Goal: Communication & Community: Answer question/provide support

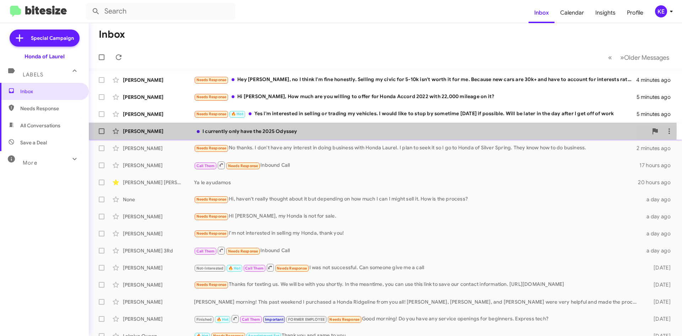
click at [161, 131] on div "[PERSON_NAME]" at bounding box center [158, 131] width 71 height 7
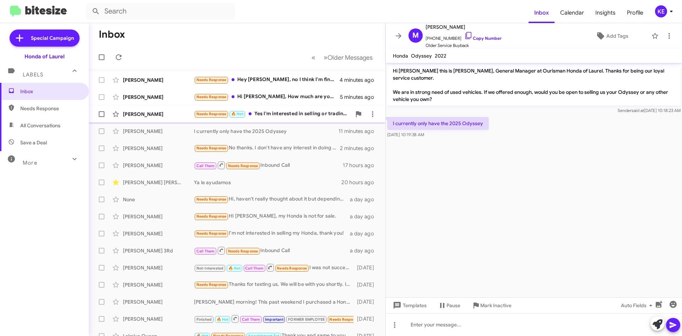
click at [166, 113] on div "[PERSON_NAME]" at bounding box center [158, 113] width 71 height 7
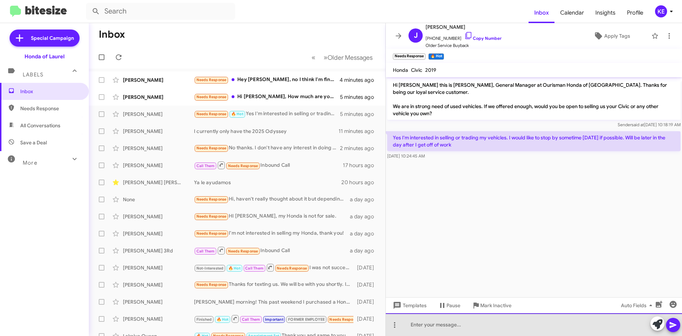
click at [476, 323] on div at bounding box center [534, 324] width 296 height 23
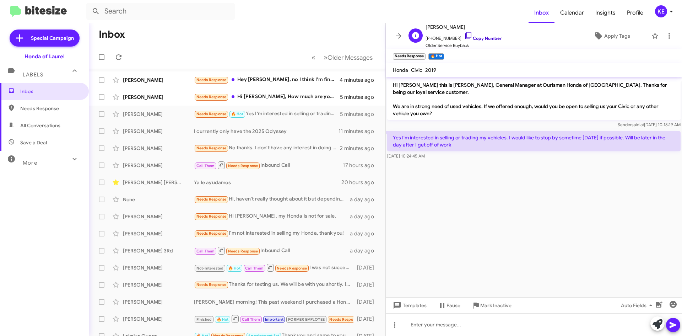
drag, startPoint x: 460, startPoint y: 34, endPoint x: 468, endPoint y: 38, distance: 8.5
click at [464, 34] on icon at bounding box center [468, 35] width 9 height 9
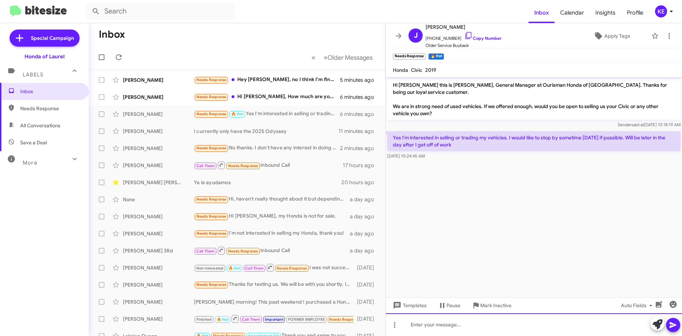
drag, startPoint x: 423, startPoint y: 331, endPoint x: 427, endPoint y: 330, distance: 4.1
click at [425, 331] on div at bounding box center [534, 324] width 296 height 23
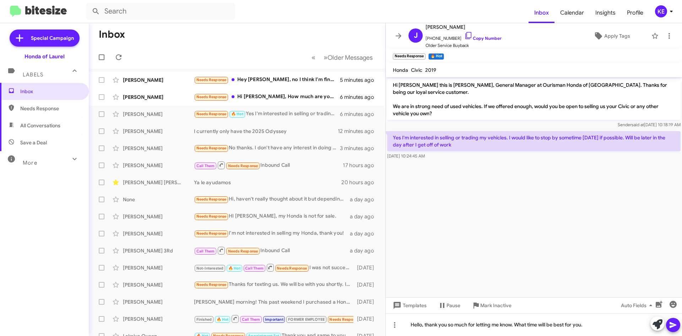
click at [675, 327] on icon at bounding box center [673, 324] width 9 height 9
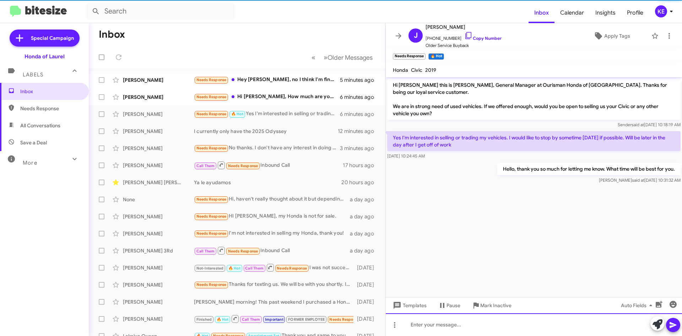
click at [592, 326] on div at bounding box center [534, 324] width 296 height 23
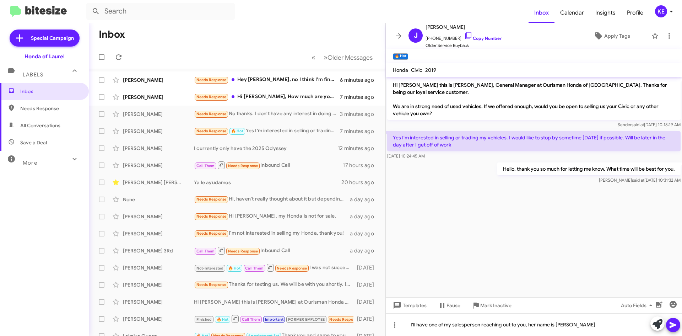
click at [669, 327] on icon at bounding box center [673, 324] width 9 height 9
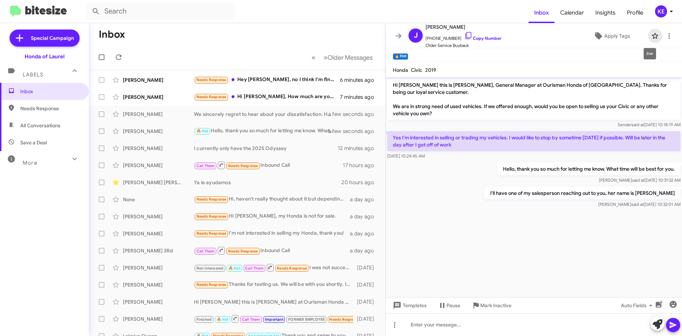
click at [651, 36] on icon at bounding box center [655, 36] width 9 height 9
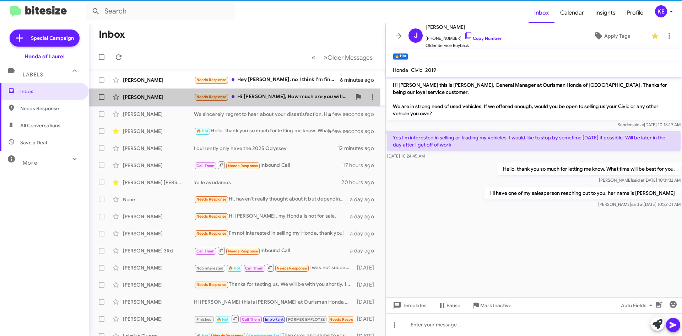
click at [167, 98] on div "[PERSON_NAME]" at bounding box center [158, 96] width 71 height 7
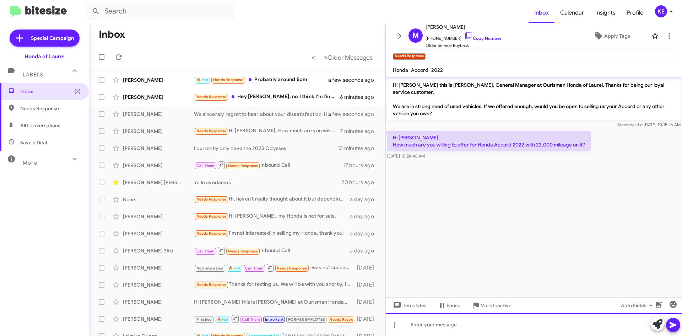
click at [470, 321] on div at bounding box center [534, 324] width 296 height 23
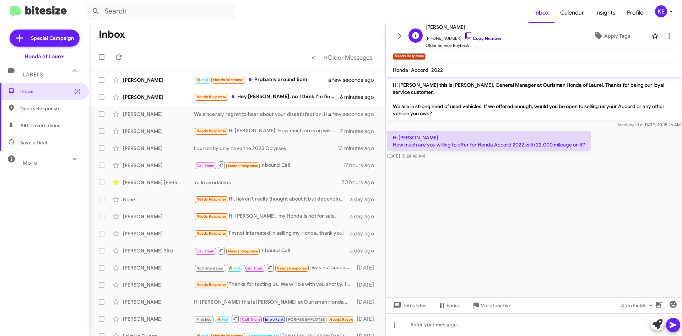
click at [464, 37] on icon at bounding box center [468, 35] width 9 height 9
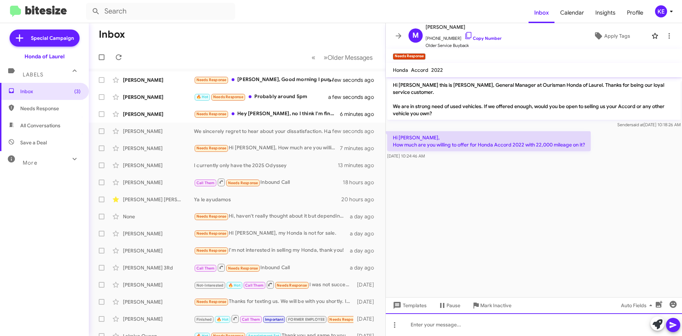
click at [453, 324] on div at bounding box center [534, 324] width 296 height 23
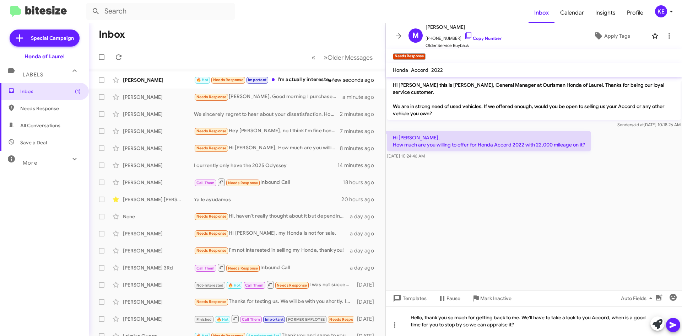
click at [671, 327] on icon at bounding box center [673, 325] width 7 height 6
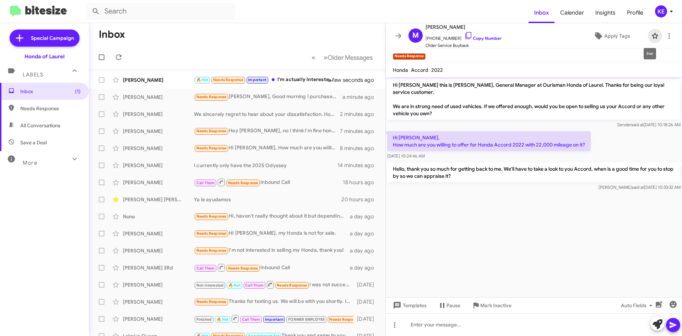
click at [652, 35] on icon at bounding box center [655, 36] width 6 height 6
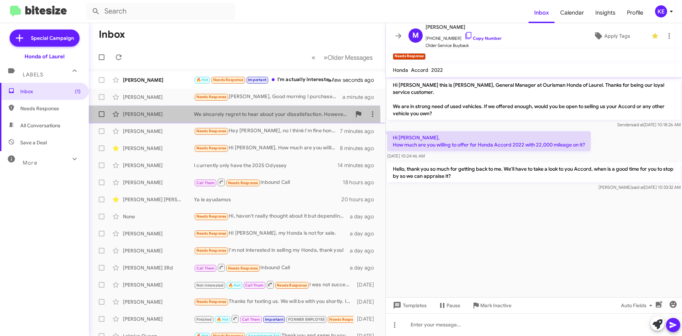
click at [186, 117] on div "[PERSON_NAME]" at bounding box center [158, 113] width 71 height 7
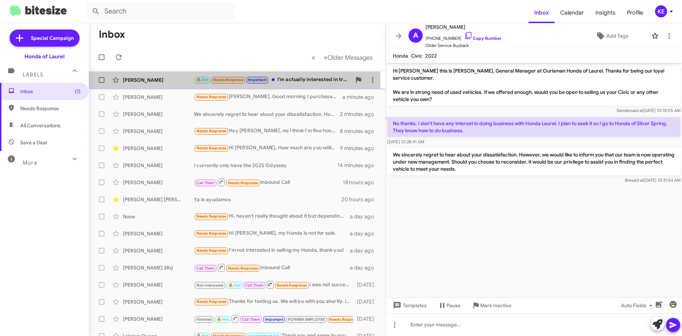
click at [174, 82] on div "[PERSON_NAME]" at bounding box center [158, 79] width 71 height 7
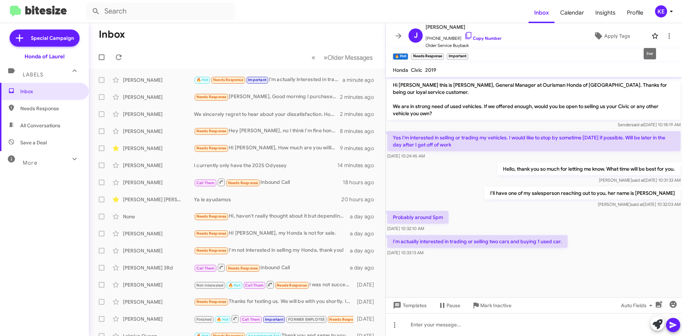
click at [651, 37] on icon at bounding box center [655, 36] width 9 height 9
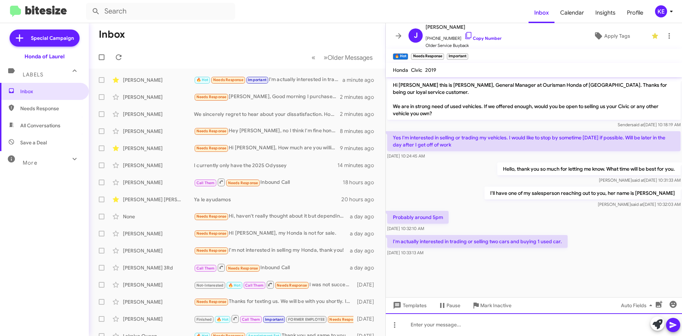
click at [479, 325] on div at bounding box center [534, 324] width 296 height 23
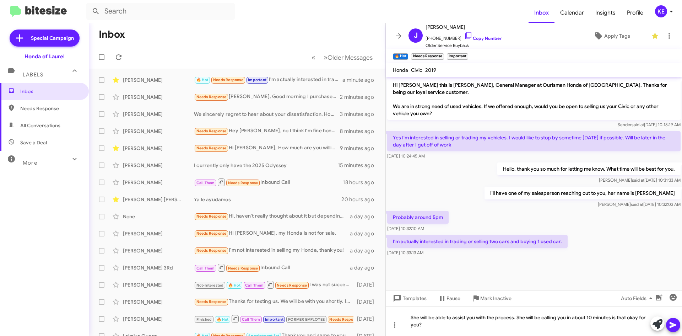
click at [673, 325] on icon at bounding box center [673, 325] width 7 height 6
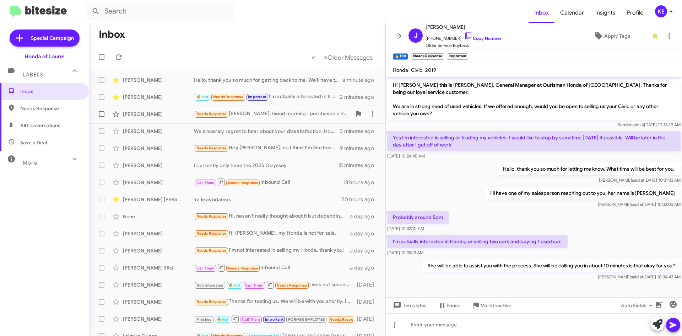
click at [162, 116] on div "[PERSON_NAME]" at bounding box center [158, 113] width 71 height 7
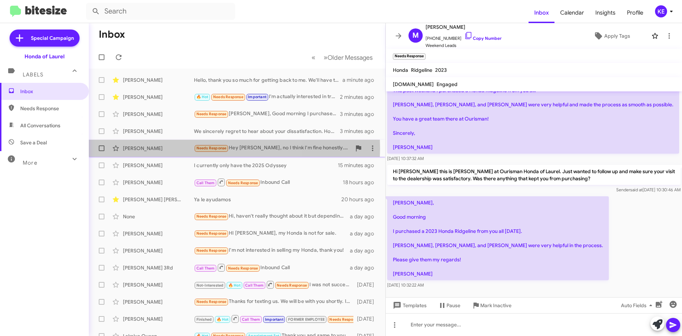
click at [160, 148] on div "[PERSON_NAME]" at bounding box center [158, 148] width 71 height 7
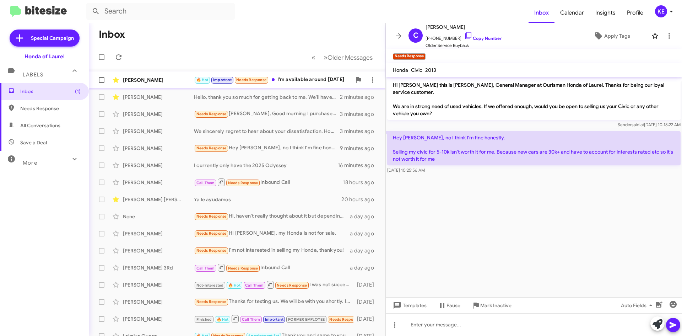
click at [164, 77] on div "[PERSON_NAME]" at bounding box center [158, 79] width 71 height 7
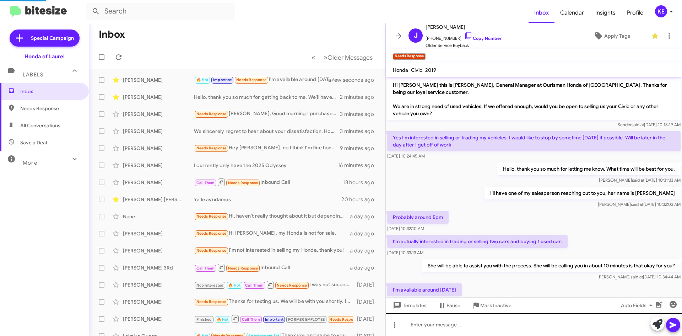
scroll to position [23, 0]
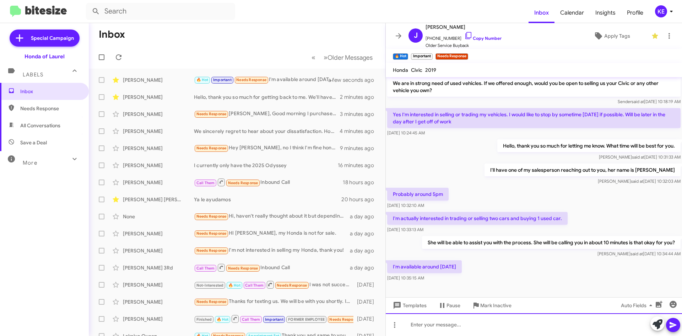
click at [443, 327] on div at bounding box center [534, 324] width 296 height 23
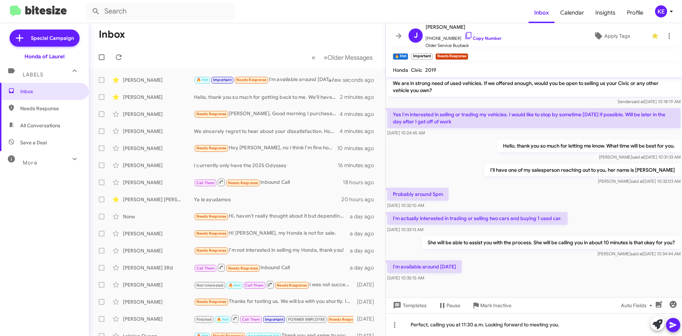
click at [676, 328] on icon at bounding box center [673, 324] width 9 height 9
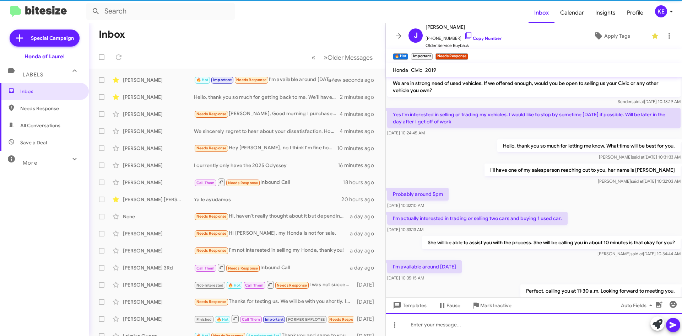
scroll to position [49, 0]
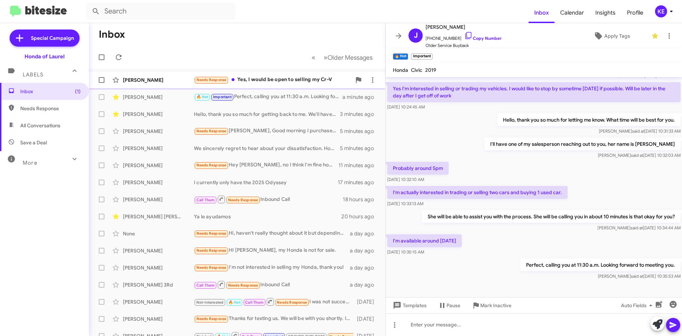
click at [163, 84] on div "[PERSON_NAME] Needs Response Yes, I would be open to selling my Cr-V a few seco…" at bounding box center [237, 80] width 285 height 14
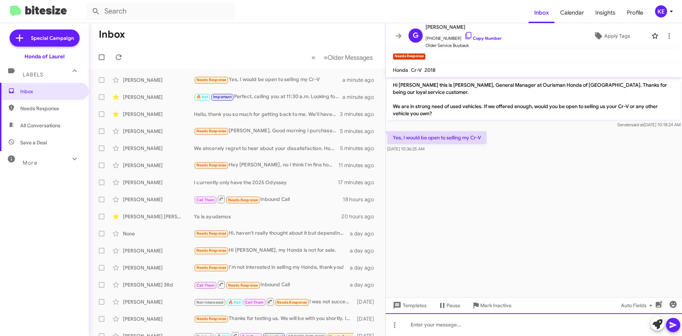
click at [461, 327] on div at bounding box center [534, 324] width 296 height 23
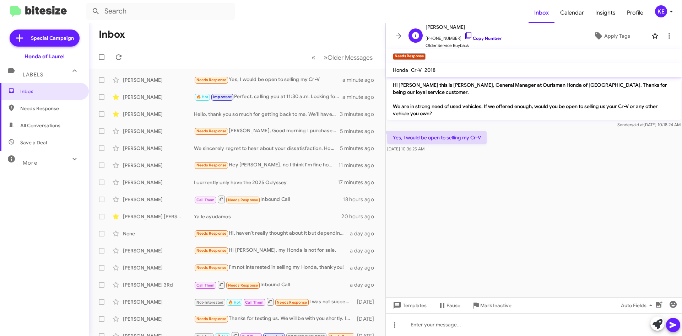
click at [464, 33] on icon at bounding box center [468, 35] width 9 height 9
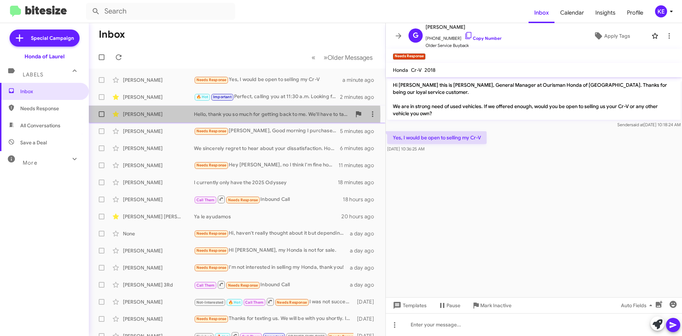
click at [185, 116] on div "[PERSON_NAME]" at bounding box center [158, 113] width 71 height 7
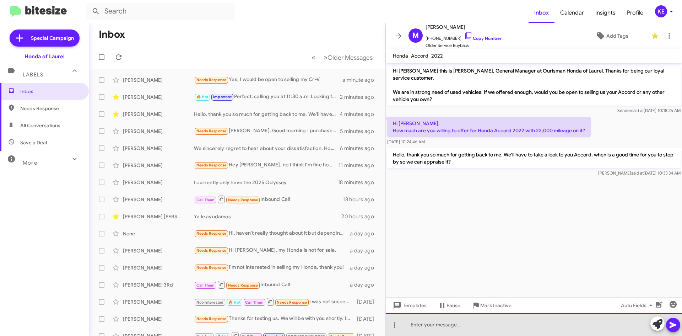
click at [465, 325] on div at bounding box center [534, 324] width 296 height 23
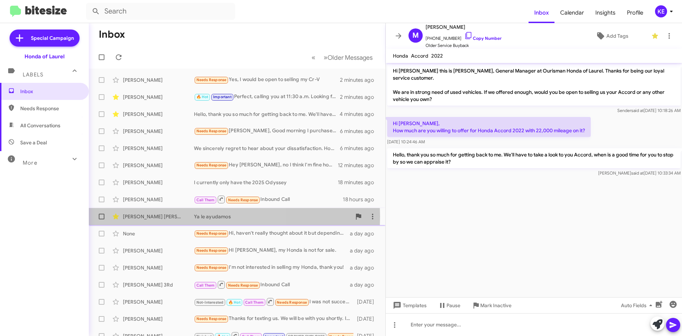
click at [152, 216] on div "[PERSON_NAME] [PERSON_NAME]" at bounding box center [158, 216] width 71 height 7
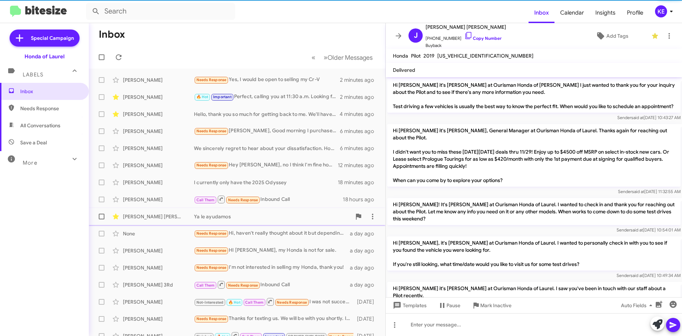
scroll to position [668, 0]
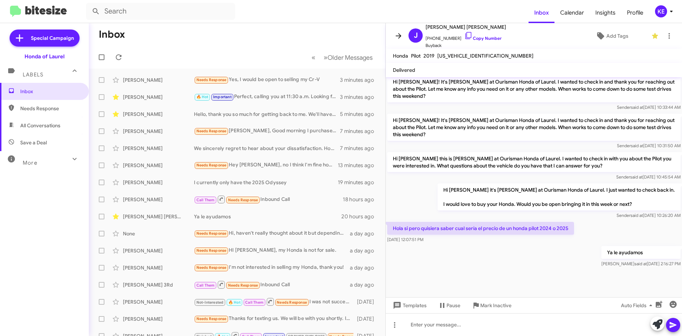
click at [402, 34] on icon at bounding box center [398, 36] width 9 height 9
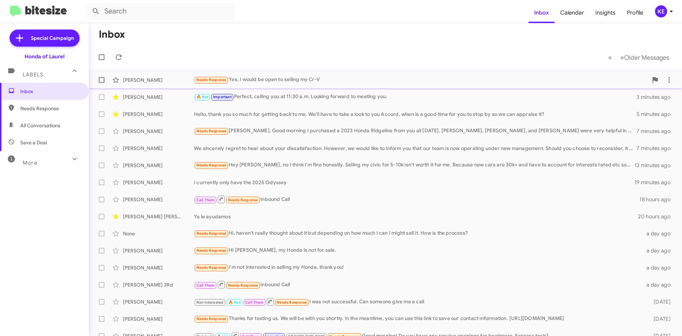
click at [180, 75] on div "[PERSON_NAME] Needs Response Yes, I would be open to selling my Cr-V 3 minutes …" at bounding box center [386, 80] width 582 height 14
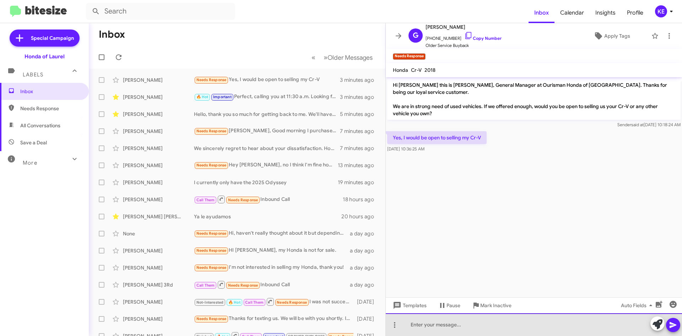
click at [508, 323] on div at bounding box center [534, 324] width 296 height 23
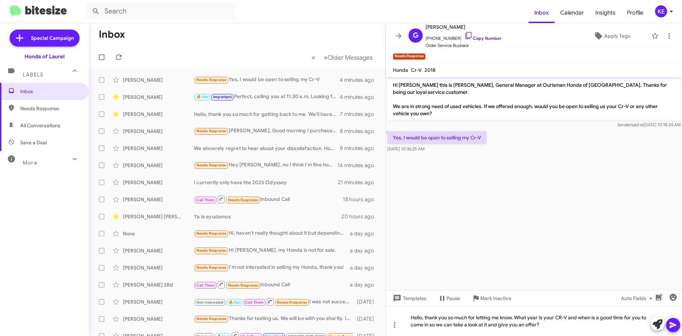
click at [675, 325] on icon at bounding box center [673, 325] width 7 height 6
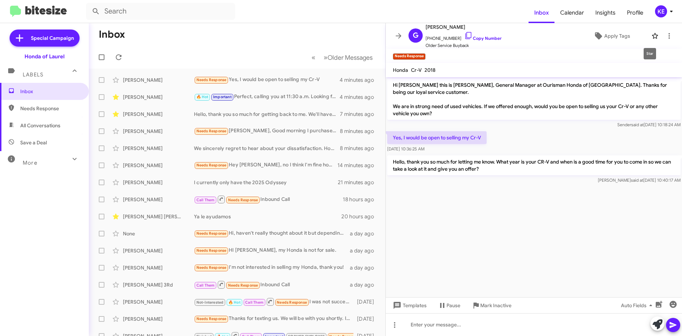
click at [651, 36] on icon at bounding box center [655, 36] width 9 height 9
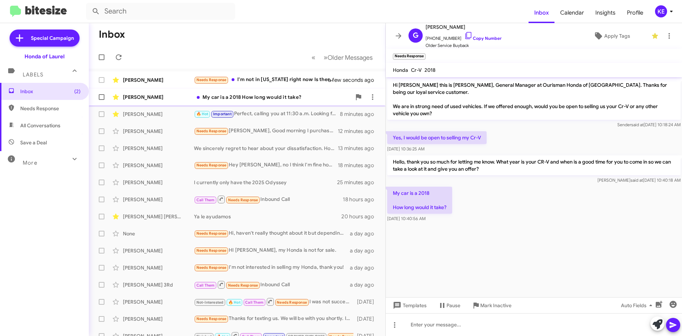
click at [163, 97] on div "[PERSON_NAME]" at bounding box center [158, 96] width 71 height 7
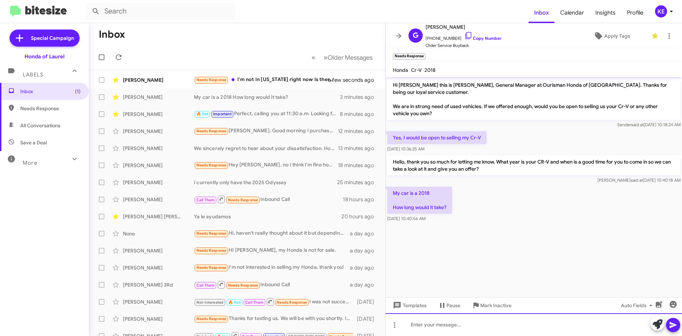
click at [459, 328] on div at bounding box center [534, 324] width 296 height 23
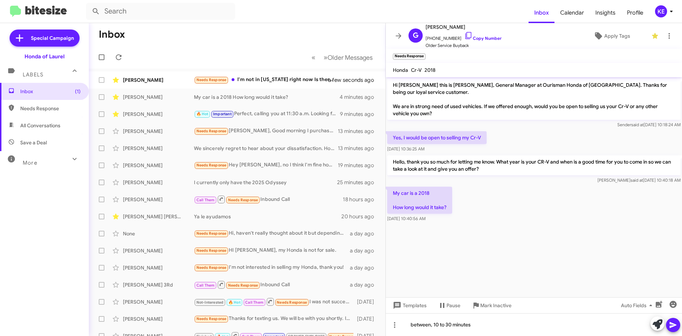
click at [673, 324] on icon at bounding box center [673, 325] width 7 height 6
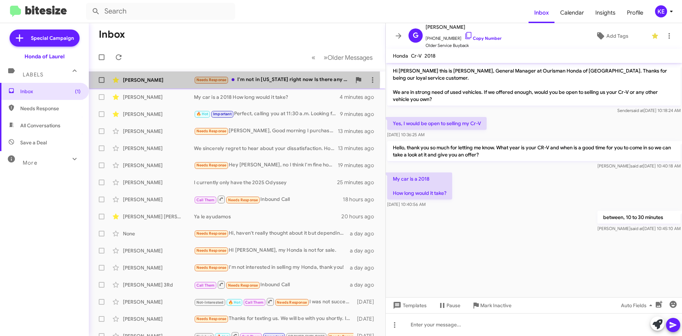
click at [167, 80] on div "[PERSON_NAME]" at bounding box center [158, 79] width 71 height 7
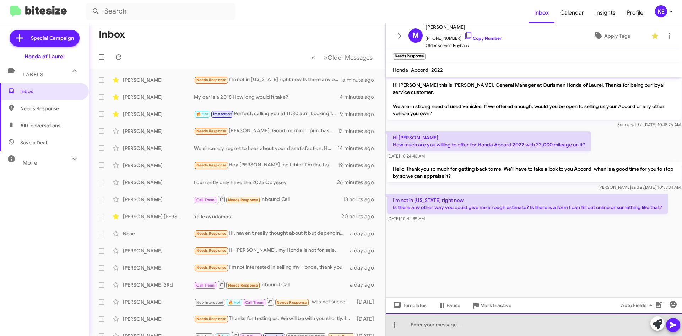
click at [514, 329] on div at bounding box center [534, 324] width 296 height 23
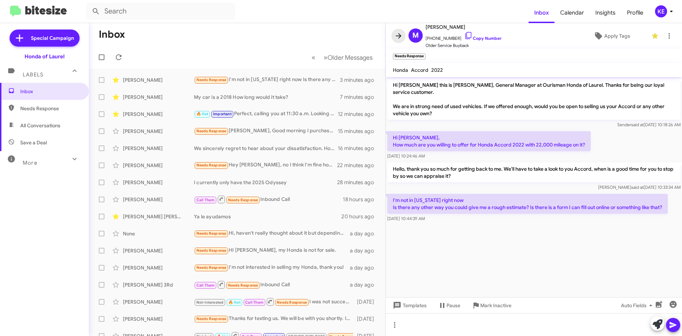
click at [398, 35] on icon at bounding box center [398, 36] width 9 height 9
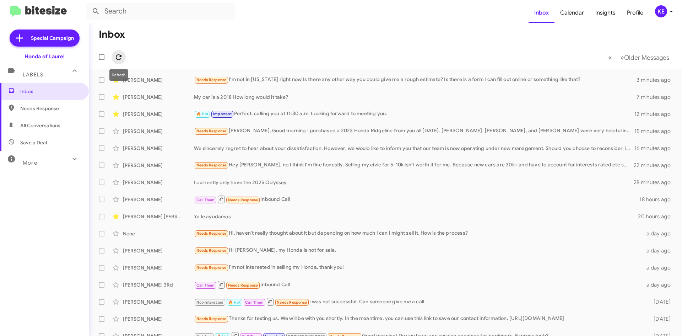
click at [117, 55] on icon at bounding box center [118, 57] width 9 height 9
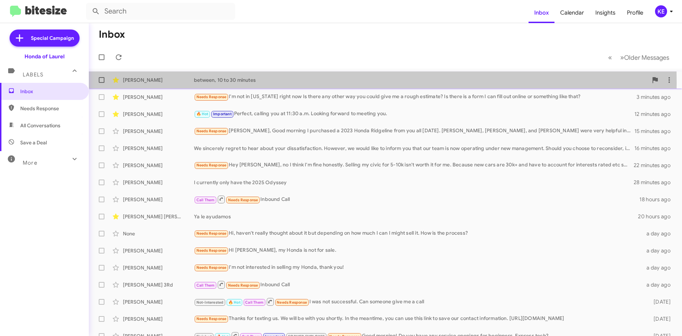
click at [169, 83] on div "[PERSON_NAME]" at bounding box center [158, 79] width 71 height 7
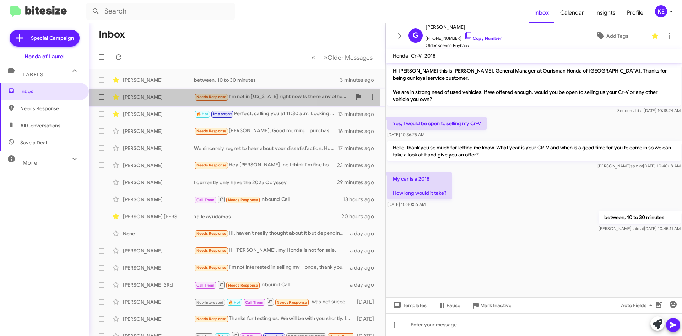
click at [168, 99] on div "[PERSON_NAME]" at bounding box center [158, 96] width 71 height 7
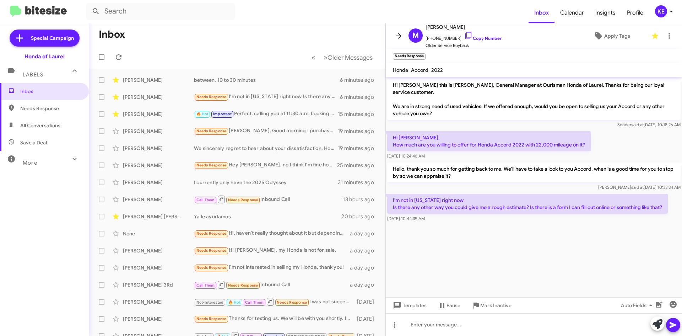
click at [395, 37] on icon at bounding box center [398, 36] width 9 height 9
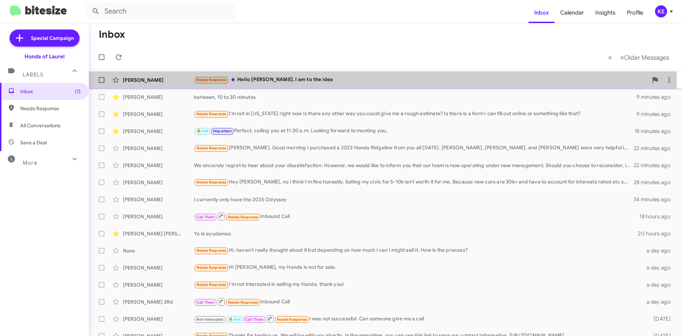
click at [179, 77] on div "[PERSON_NAME]" at bounding box center [158, 79] width 71 height 7
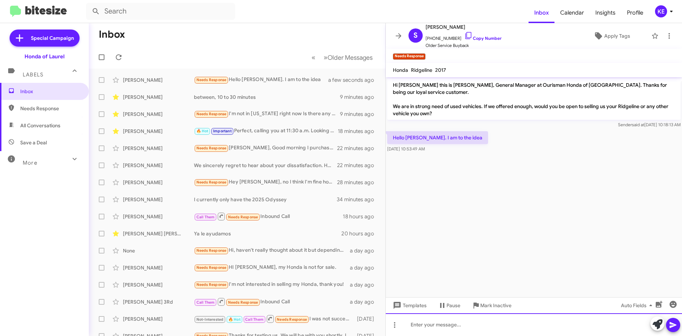
click at [447, 326] on div at bounding box center [534, 324] width 296 height 23
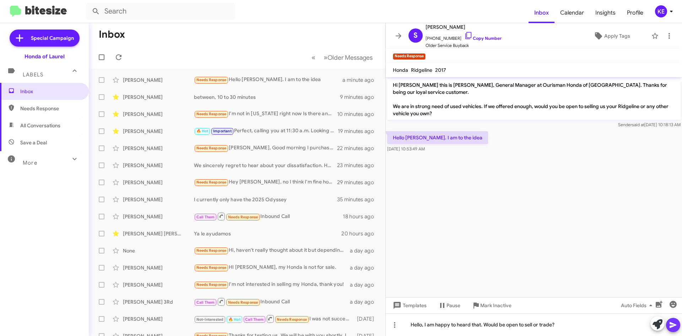
click at [675, 325] on icon at bounding box center [673, 325] width 7 height 6
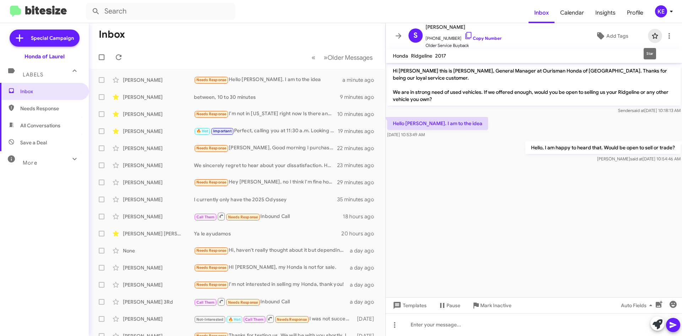
click at [652, 34] on icon at bounding box center [655, 36] width 6 height 6
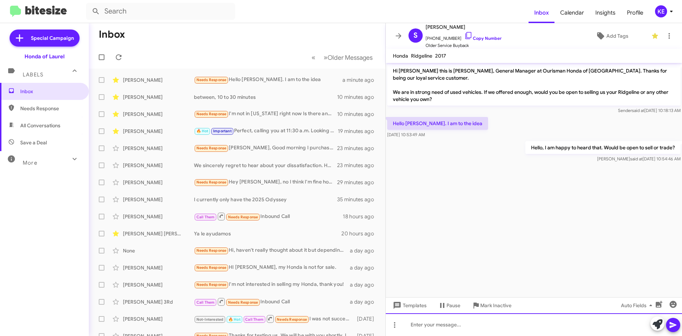
click at [448, 329] on div at bounding box center [534, 324] width 296 height 23
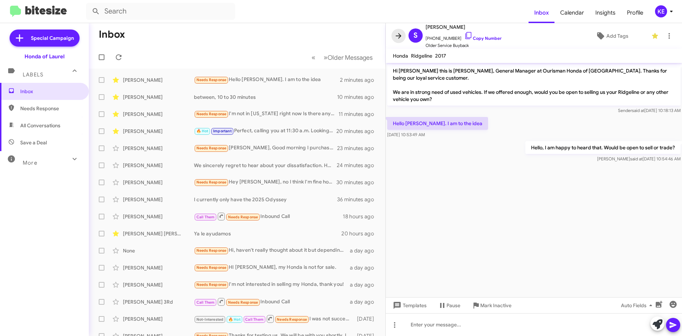
click at [395, 35] on icon at bounding box center [398, 36] width 9 height 9
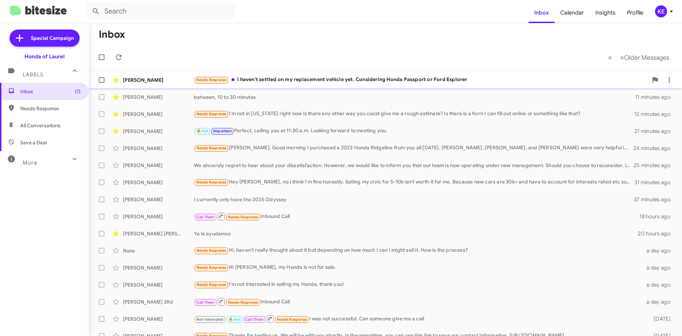
click at [162, 79] on div "[PERSON_NAME]" at bounding box center [158, 79] width 71 height 7
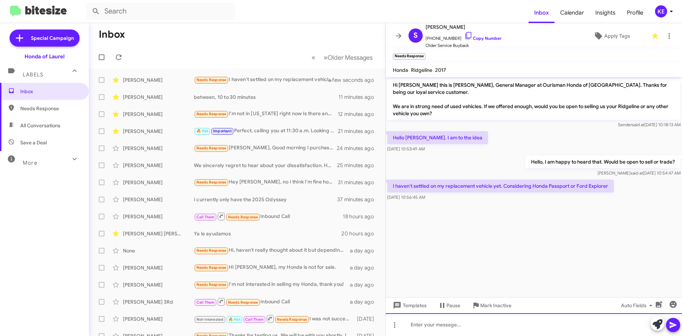
click at [473, 330] on div at bounding box center [534, 324] width 296 height 23
click at [464, 326] on div at bounding box center [534, 324] width 296 height 23
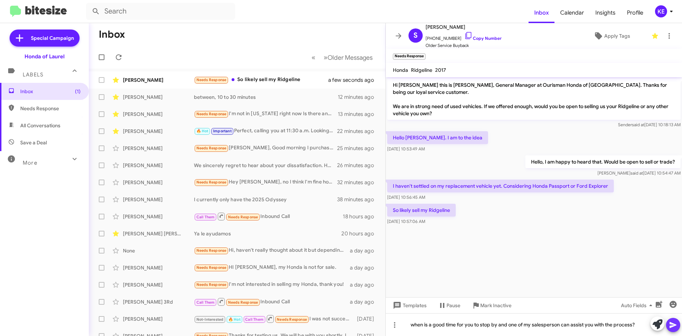
click at [670, 327] on icon at bounding box center [673, 325] width 7 height 6
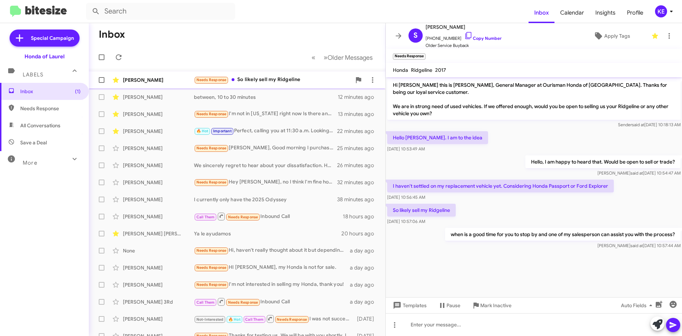
click at [172, 80] on div "[PERSON_NAME]" at bounding box center [158, 79] width 71 height 7
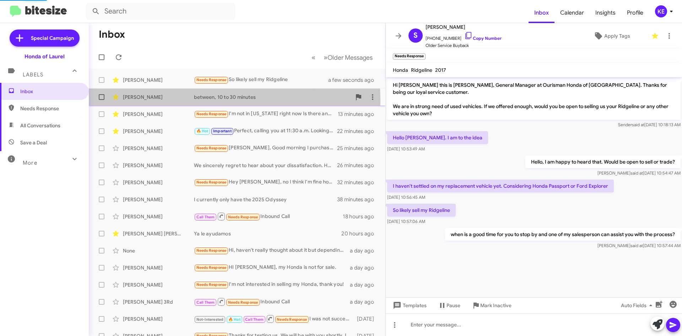
click at [167, 101] on div "[PERSON_NAME] between, 10 to 30 minutes 12 minutes ago" at bounding box center [237, 97] width 285 height 14
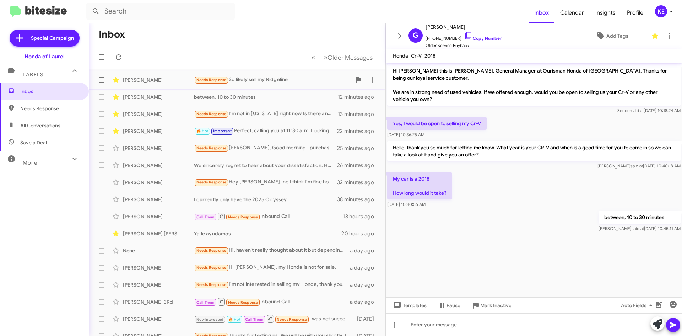
click at [160, 77] on div "[PERSON_NAME]" at bounding box center [158, 79] width 71 height 7
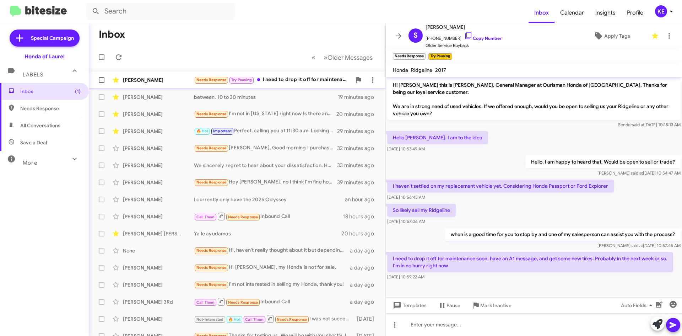
click at [166, 79] on div "[PERSON_NAME]" at bounding box center [158, 79] width 71 height 7
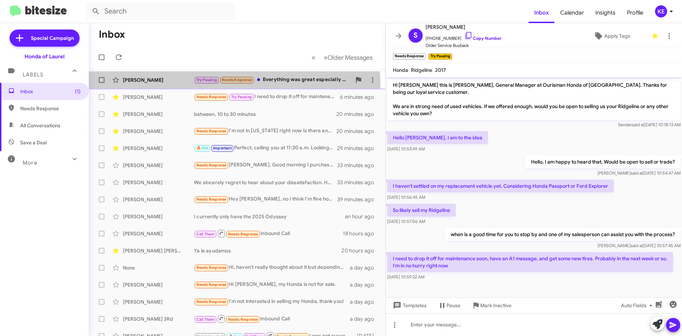
click at [176, 86] on div "[PERSON_NAME] Try Pausing Needs Response Everything was great especially Mac. I…" at bounding box center [237, 80] width 285 height 14
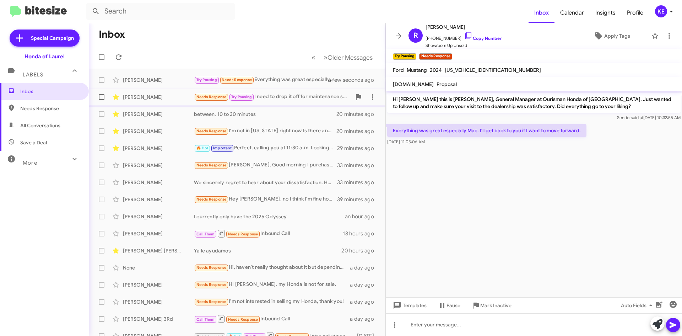
click at [151, 95] on div "[PERSON_NAME]" at bounding box center [158, 96] width 71 height 7
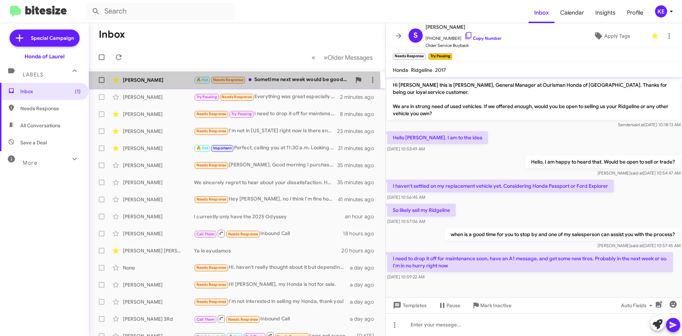
click at [151, 83] on div "[PERSON_NAME]" at bounding box center [158, 79] width 71 height 7
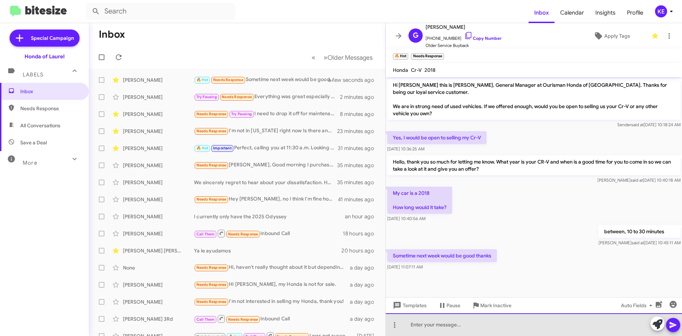
click at [481, 330] on div at bounding box center [534, 324] width 296 height 23
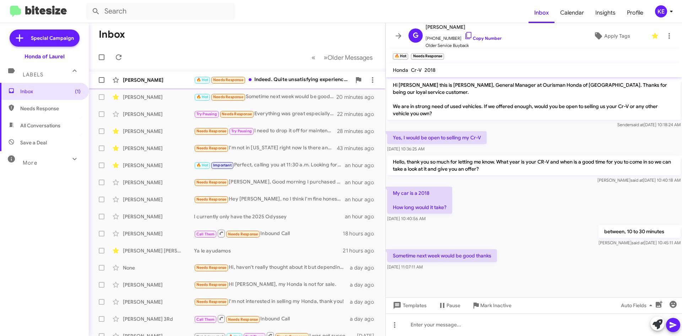
click at [173, 81] on div "[PERSON_NAME]" at bounding box center [158, 79] width 71 height 7
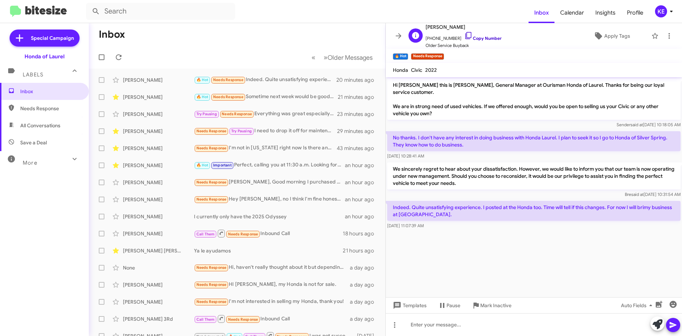
click at [464, 34] on icon at bounding box center [468, 35] width 9 height 9
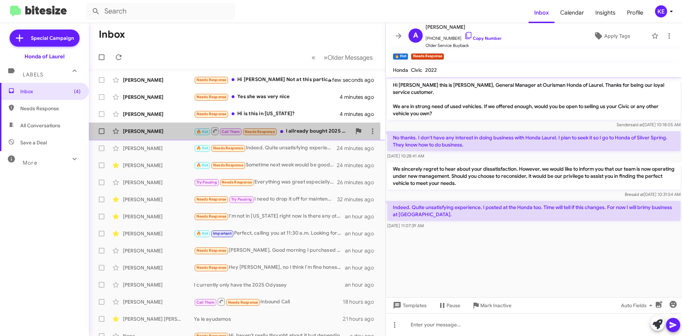
click at [155, 130] on div "[PERSON_NAME]" at bounding box center [158, 131] width 71 height 7
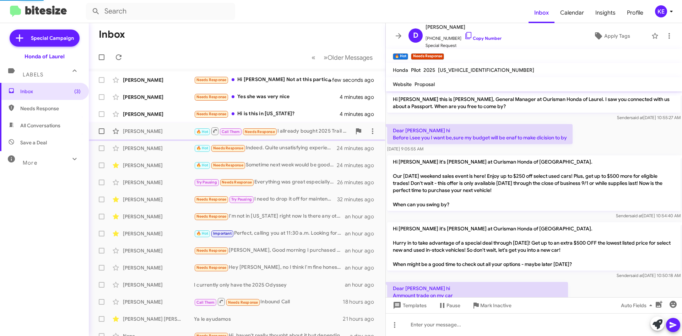
scroll to position [119, 0]
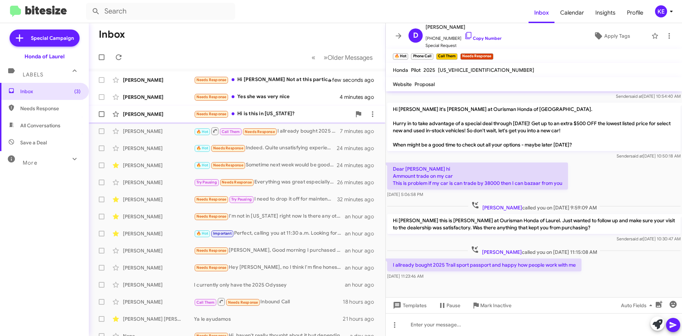
click at [147, 113] on div "[PERSON_NAME]" at bounding box center [158, 113] width 71 height 7
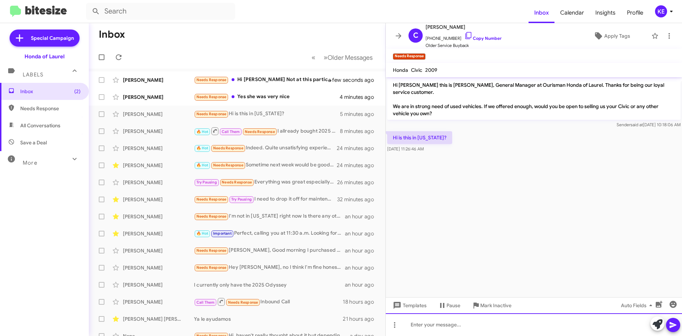
click at [474, 324] on div at bounding box center [534, 324] width 296 height 23
click at [462, 325] on div "yes, we are located in [US_STATE]" at bounding box center [534, 324] width 296 height 23
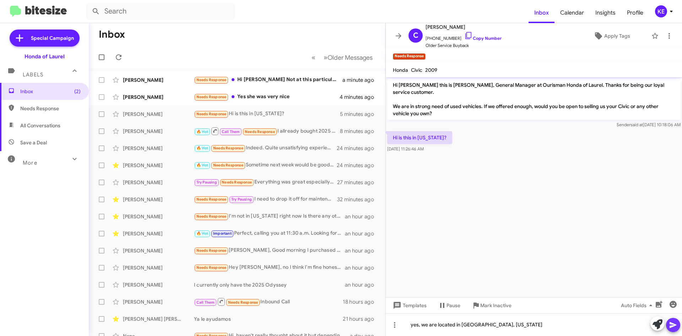
click at [672, 324] on icon at bounding box center [673, 325] width 7 height 6
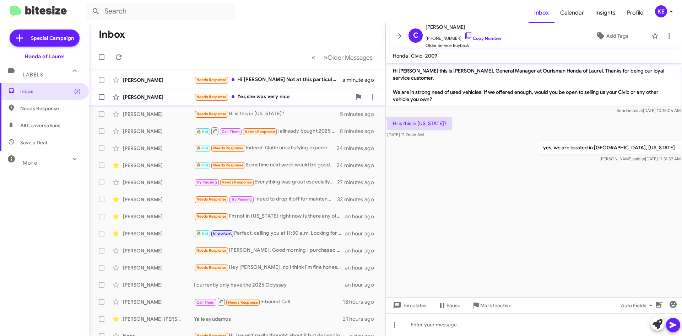
click at [169, 101] on div "[PERSON_NAME] Needs Response Yes she was very nice 4 minutes ago" at bounding box center [237, 97] width 285 height 14
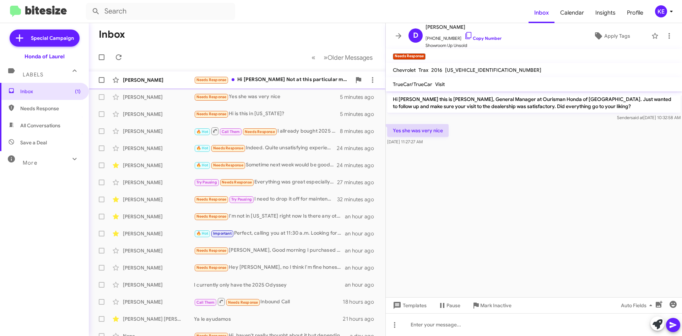
click at [169, 79] on div "[PERSON_NAME]" at bounding box center [158, 79] width 71 height 7
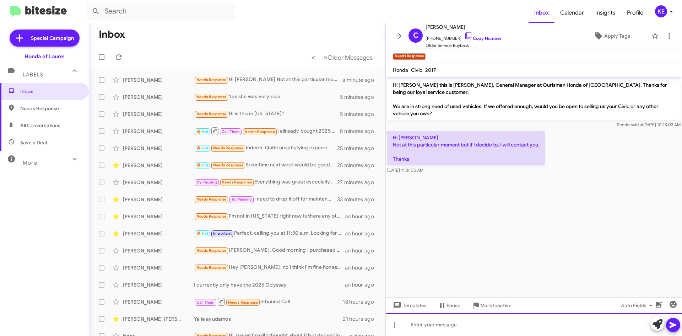
click at [469, 325] on div at bounding box center [534, 324] width 296 height 23
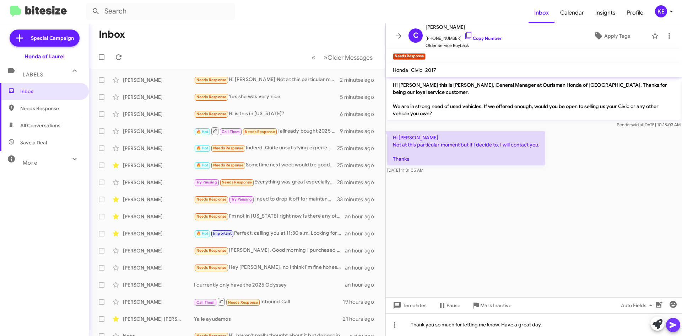
click at [672, 327] on icon at bounding box center [673, 325] width 7 height 6
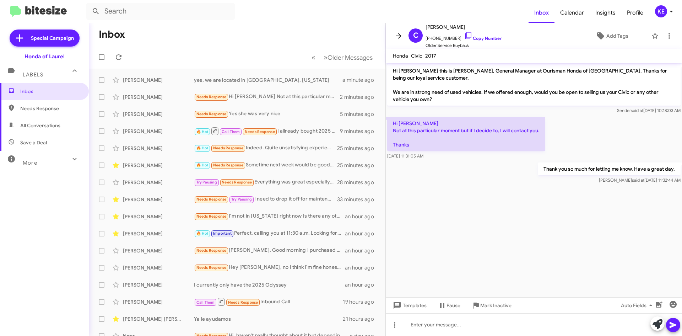
click at [401, 37] on icon at bounding box center [398, 36] width 9 height 9
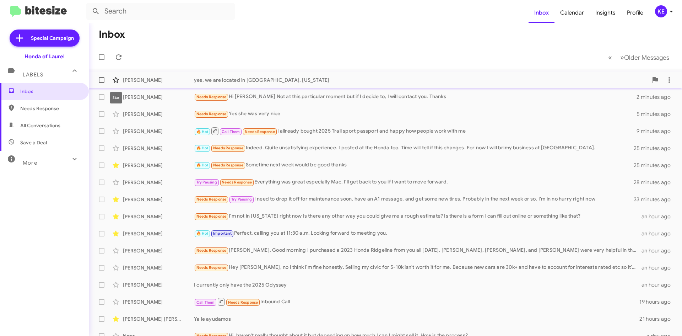
click at [116, 80] on icon at bounding box center [116, 80] width 9 height 9
